Goal: Communication & Community: Participate in discussion

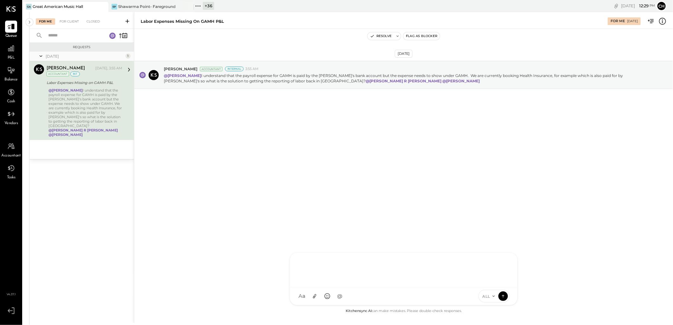
click at [320, 249] on div "NS [PERSON_NAME] FB [PERSON_NAME] CR [PERSON_NAME] R [PERSON_NAME] JS [PERSON_N…" at bounding box center [404, 279] width 228 height 53
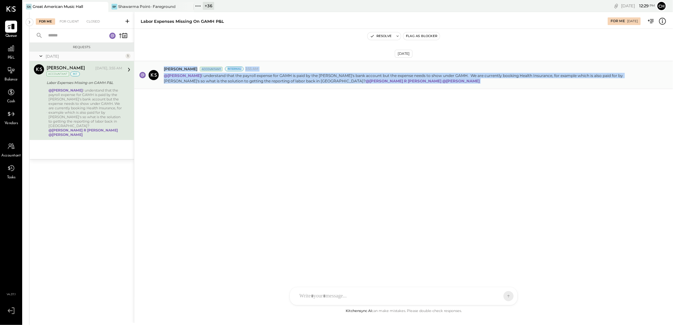
drag, startPoint x: 161, startPoint y: 68, endPoint x: 350, endPoint y: 81, distance: 189.5
click at [350, 81] on div "[PERSON_NAME] Accountant Internal 3:55 AM @[PERSON_NAME] I understand that the …" at bounding box center [403, 75] width 539 height 28
click at [355, 105] on div "[DATE] [PERSON_NAME] Accountant Internal 3:55 AM @[PERSON_NAME] I understand th…" at bounding box center [403, 91] width 539 height 92
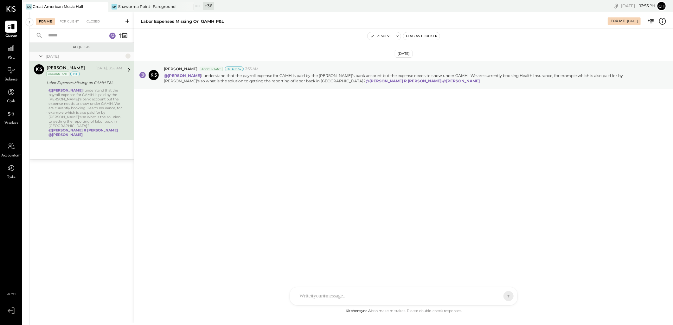
click at [328, 249] on div "NS [PERSON_NAME] FB [PERSON_NAME] CR [PERSON_NAME] R [PERSON_NAME] JS [PERSON_N…" at bounding box center [404, 296] width 228 height 18
paste div
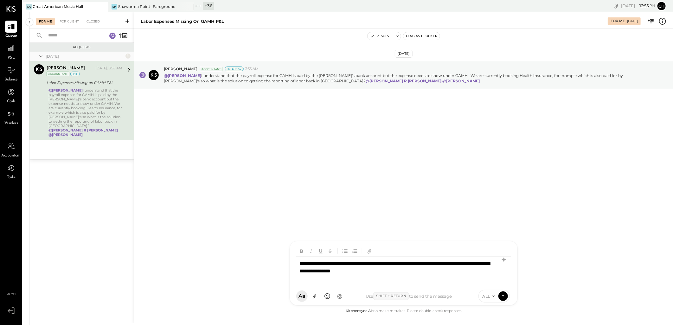
click at [324, 249] on div "**********" at bounding box center [403, 269] width 215 height 25
click at [339, 249] on span "[PERSON_NAME]" at bounding box center [351, 267] width 50 height 6
click at [503, 249] on icon at bounding box center [504, 296] width 6 height 6
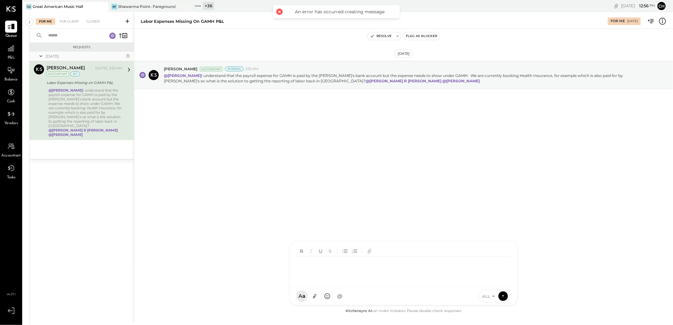
click at [491, 249] on div "ALL" at bounding box center [489, 296] width 20 height 5
click at [491, 249] on div "INTERNAL" at bounding box center [497, 281] width 37 height 10
click at [354, 249] on div at bounding box center [403, 269] width 215 height 25
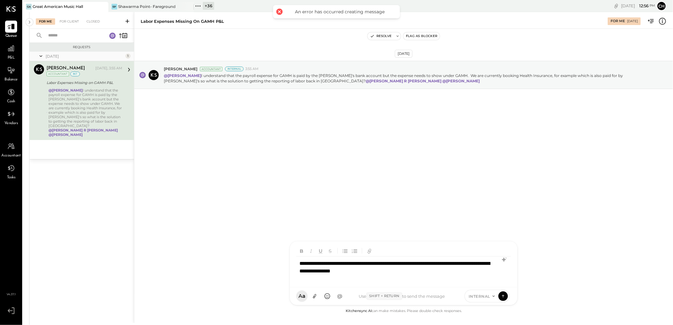
click at [323, 249] on div "**********" at bounding box center [403, 269] width 215 height 25
type input "****"
click at [335, 249] on div "CD [PERSON_NAME]" at bounding box center [342, 267] width 73 height 13
click at [501, 249] on icon at bounding box center [504, 296] width 6 height 6
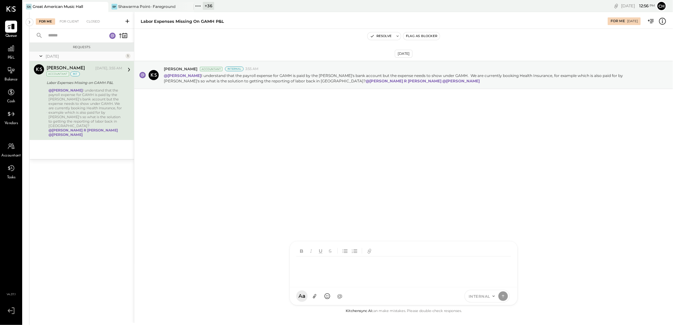
click at [172, 146] on div "[DATE] [PERSON_NAME] Accountant Internal 3:55 AM @[PERSON_NAME] I understand th…" at bounding box center [403, 168] width 539 height 279
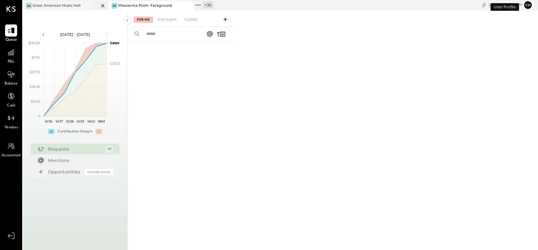
click at [62, 6] on div "Great American Music Hall" at bounding box center [57, 5] width 48 height 5
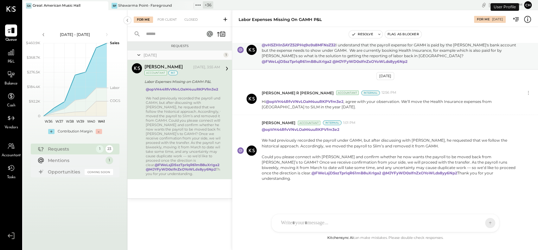
scroll to position [20, 0]
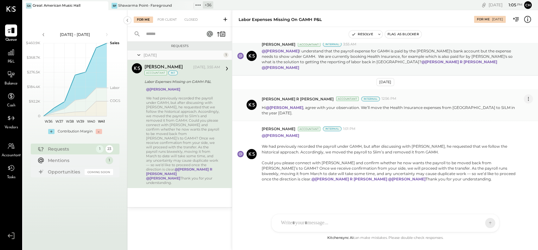
click at [529, 95] on icon at bounding box center [528, 98] width 7 height 7
click at [510, 115] on button "Delete Message..." at bounding box center [512, 120] width 43 height 10
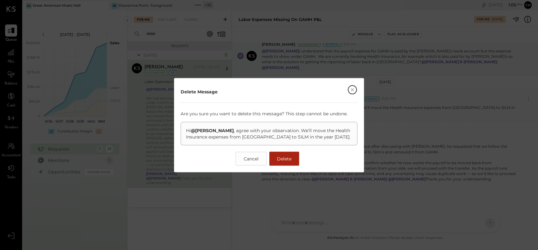
click at [279, 158] on span "Delete" at bounding box center [284, 158] width 15 height 6
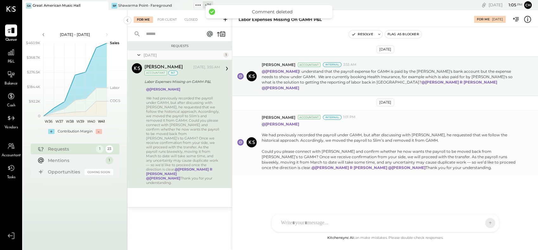
scroll to position [0, 0]
